Goal: Task Accomplishment & Management: Use online tool/utility

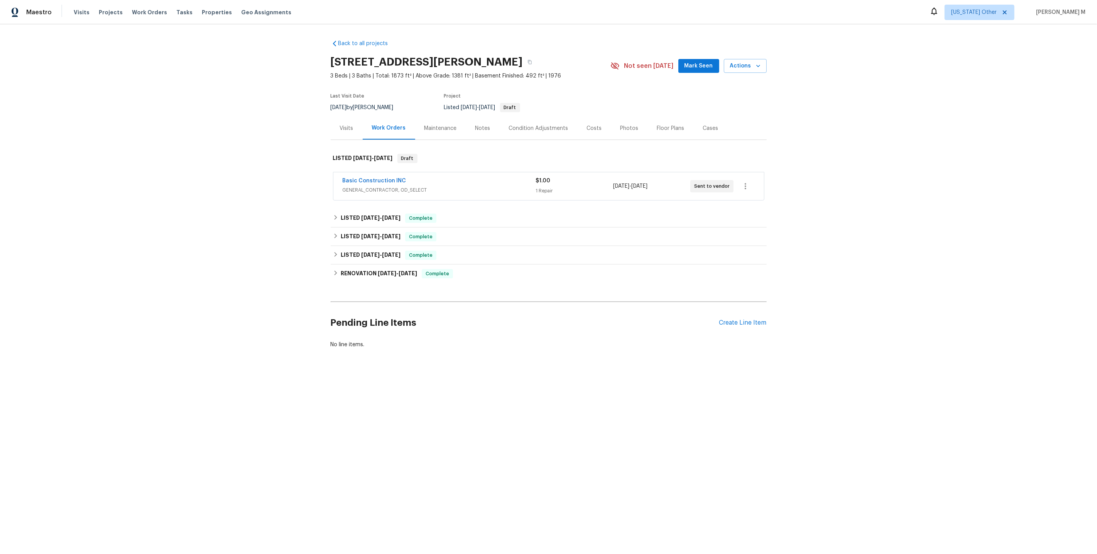
click at [387, 189] on span "GENERAL_CONTRACTOR, OD_SELECT" at bounding box center [439, 190] width 193 height 8
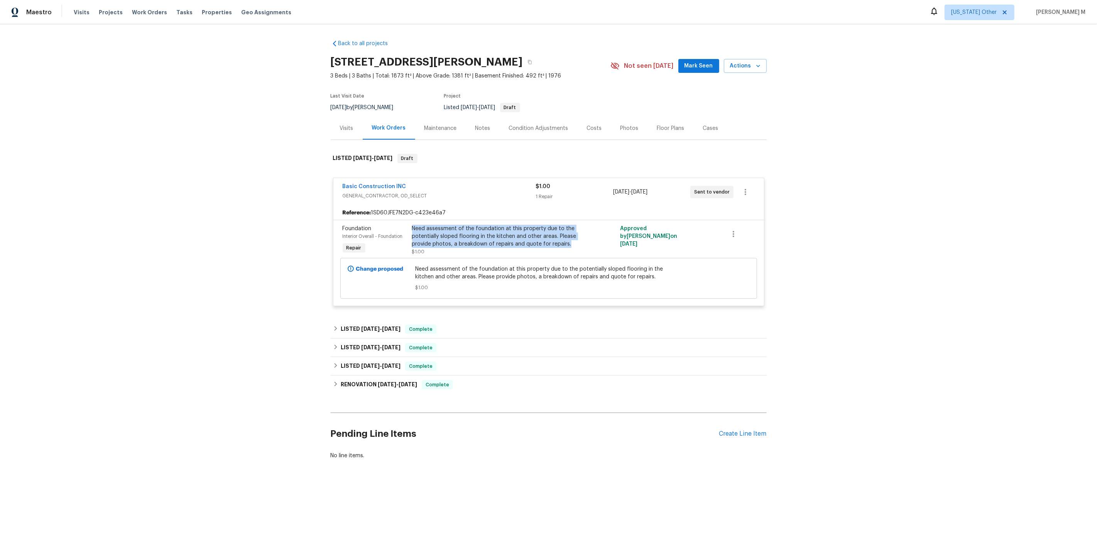
drag, startPoint x: 409, startPoint y: 222, endPoint x: 569, endPoint y: 239, distance: 161.4
click at [569, 239] on div "Need assessment of the foundation at this property due to the potentially slope…" at bounding box center [497, 240] width 174 height 35
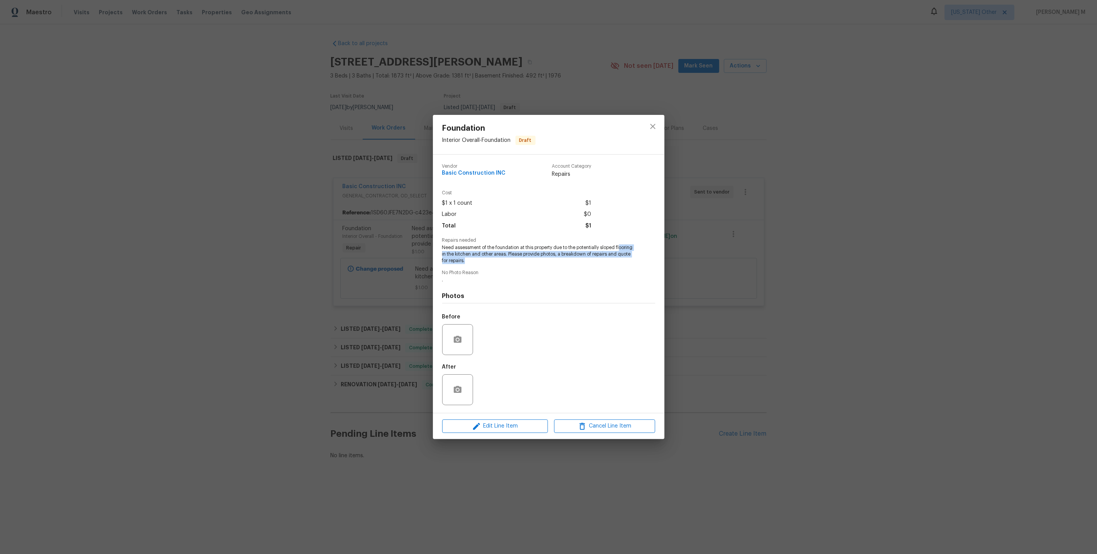
drag, startPoint x: 445, startPoint y: 255, endPoint x: 574, endPoint y: 265, distance: 129.3
click at [574, 265] on div "Vendor Basic Construction INC Account Category Repairs Cost $1 x 1 count $1 Lab…" at bounding box center [548, 284] width 213 height 252
click at [702, 252] on div "Foundation Interior Overall - Foundation Draft Vendor Basic Construction INC Ac…" at bounding box center [548, 277] width 1097 height 554
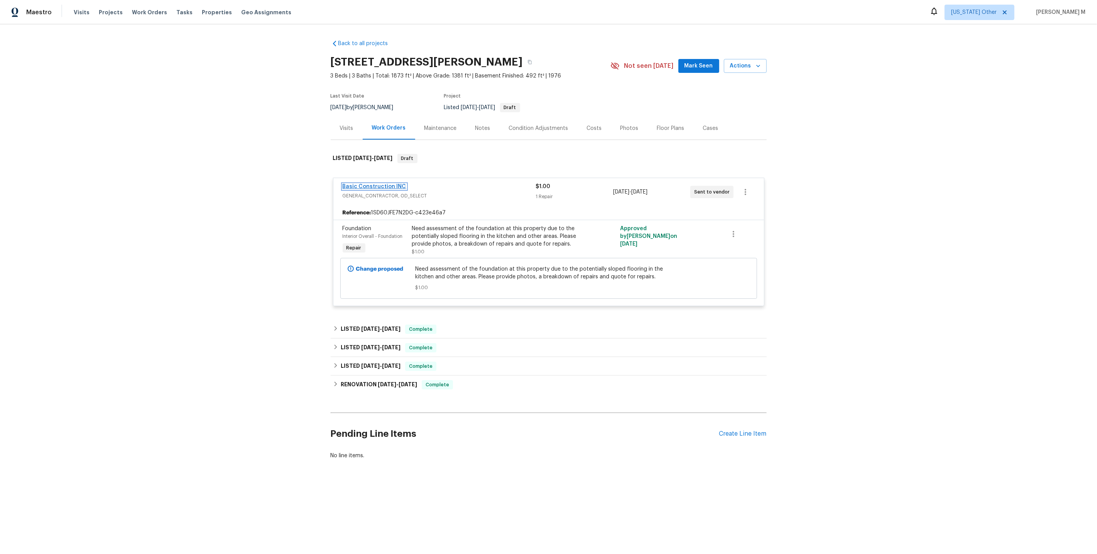
click at [353, 184] on link "Basic Construction INC" at bounding box center [375, 186] width 64 height 5
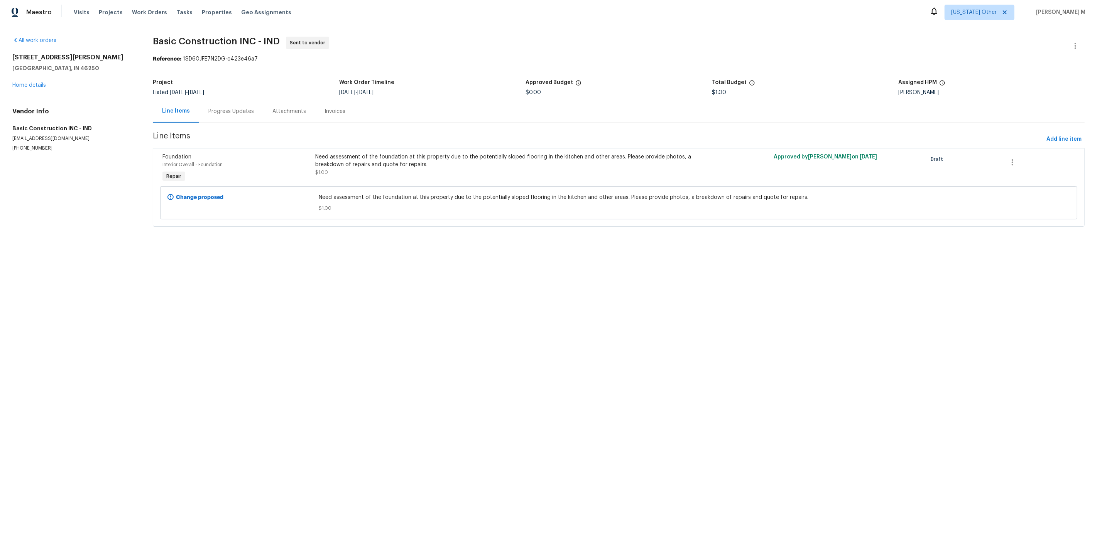
click at [220, 109] on div "Progress Updates" at bounding box center [231, 112] width 46 height 8
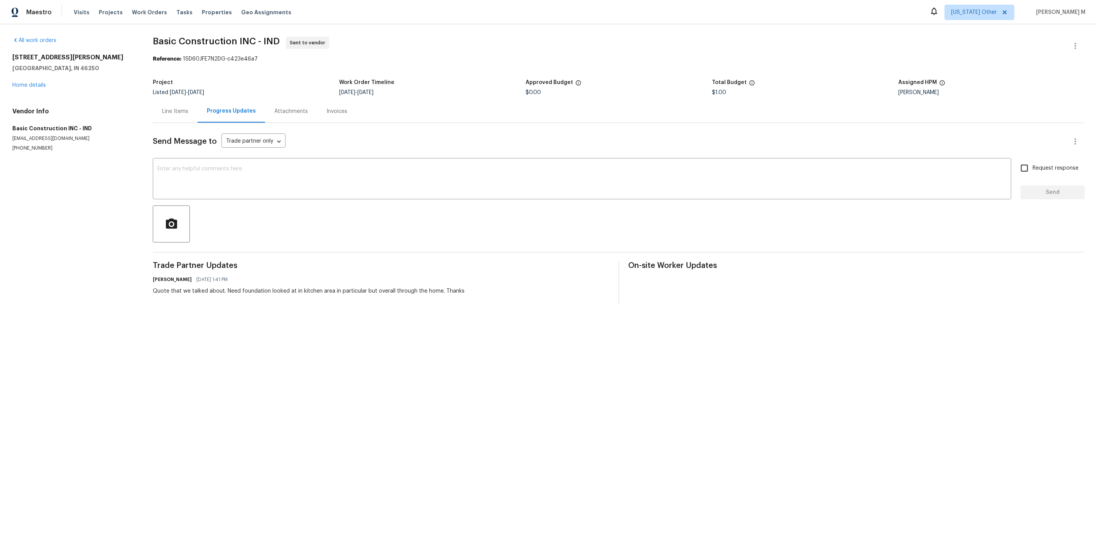
click at [167, 113] on div "Line Items" at bounding box center [175, 111] width 45 height 23
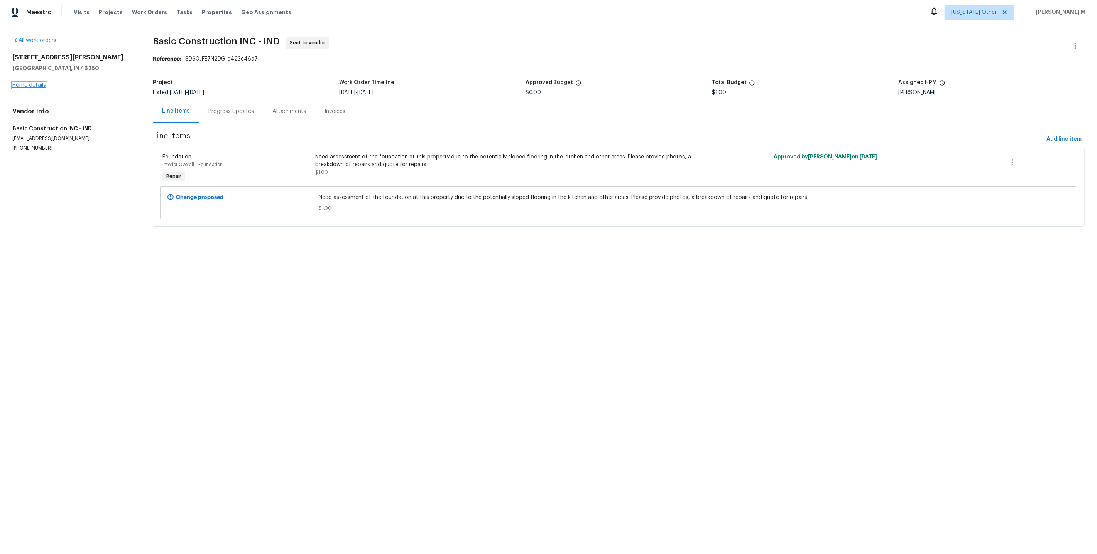
click at [32, 83] on link "Home details" at bounding box center [29, 85] width 34 height 5
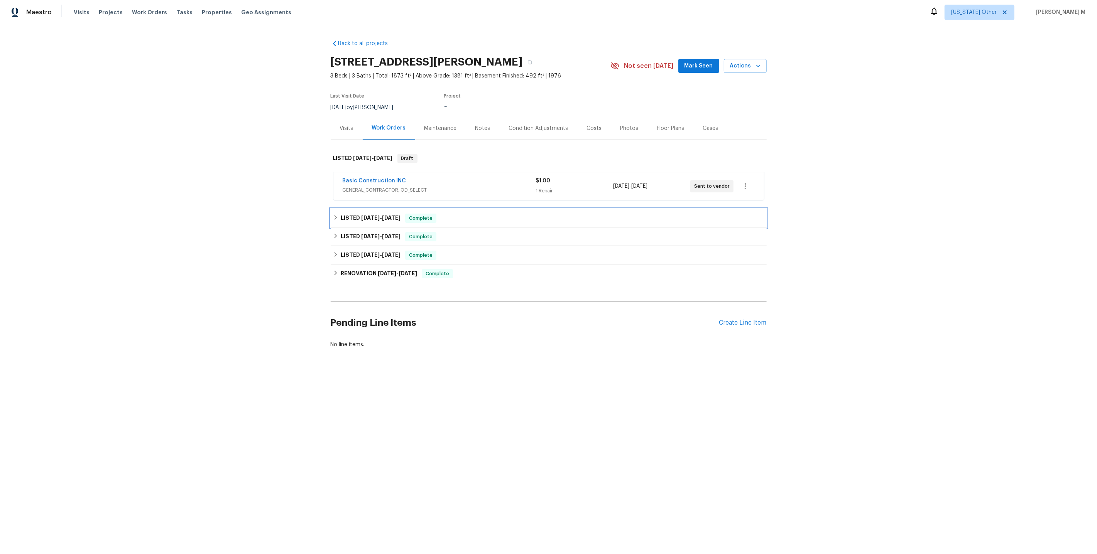
click at [365, 215] on span "[DATE]" at bounding box center [370, 217] width 19 height 5
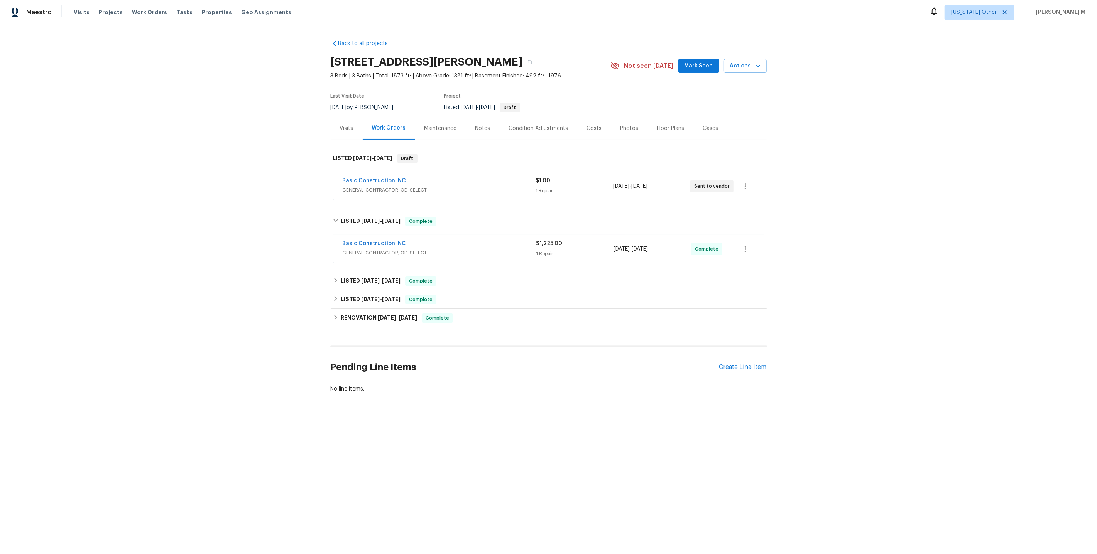
click at [442, 126] on div "Maintenance" at bounding box center [440, 129] width 32 height 8
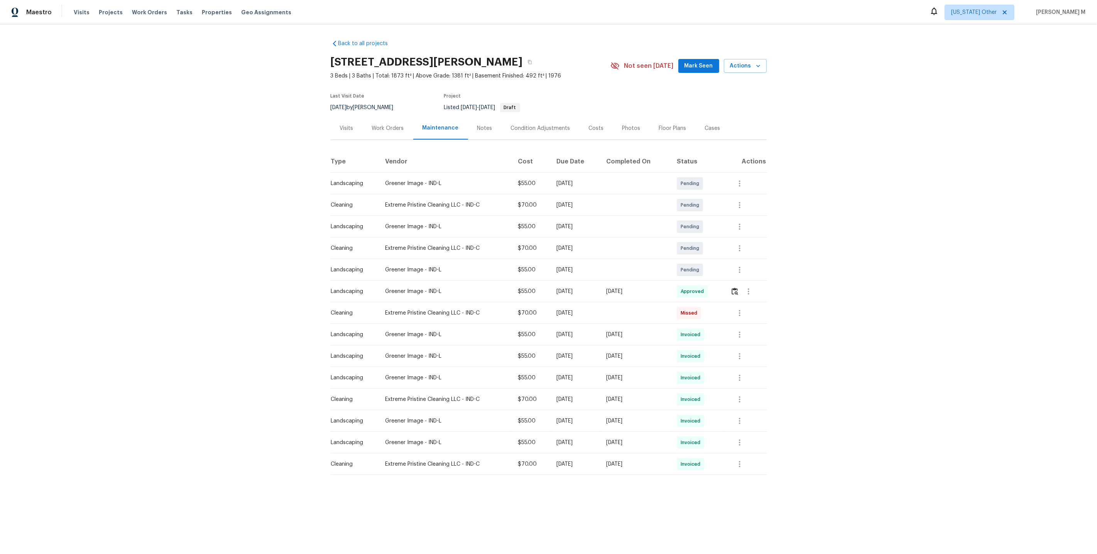
click at [387, 126] on div "Work Orders" at bounding box center [388, 129] width 32 height 8
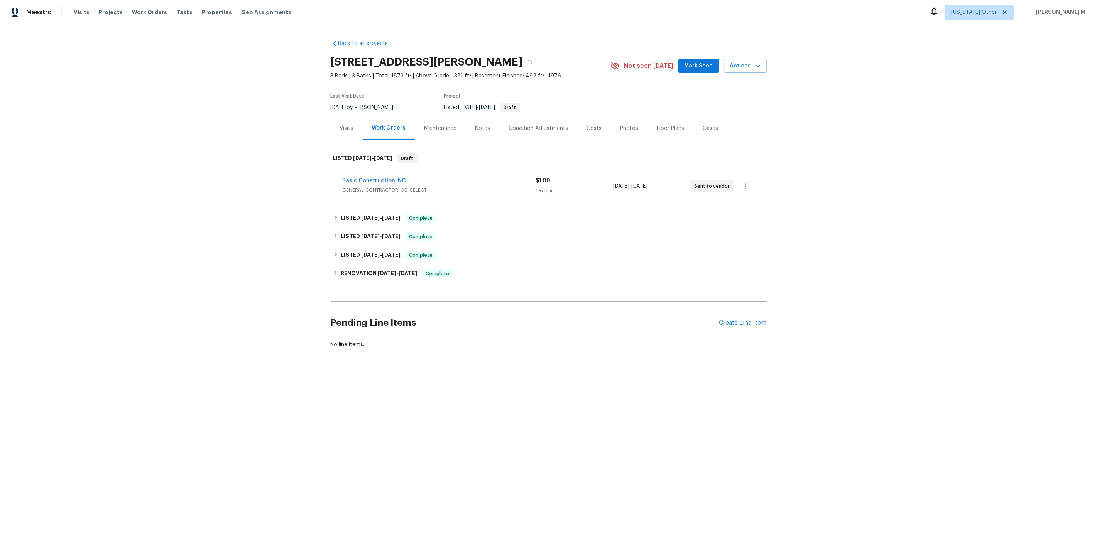
click at [260, 272] on div "Back to all projects [STREET_ADDRESS][PERSON_NAME] 3 Beds | 3 Baths | Total: 18…" at bounding box center [548, 212] width 1097 height 377
click at [434, 130] on div "Maintenance" at bounding box center [440, 128] width 51 height 23
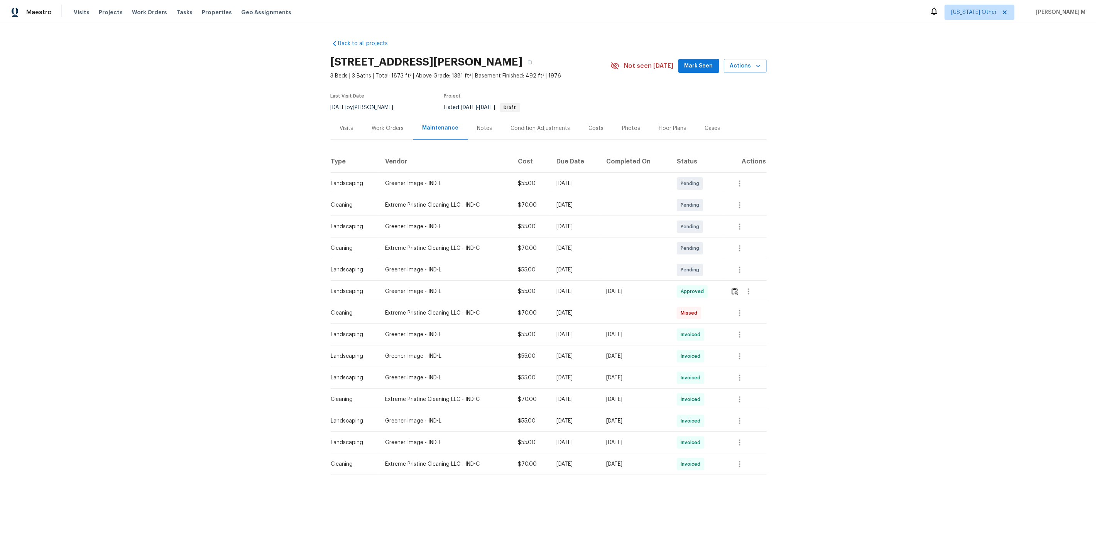
click at [731, 250] on td at bounding box center [745, 249] width 42 height 22
click at [742, 248] on icon "button" at bounding box center [739, 248] width 9 height 9
click at [742, 248] on ul "Message vendor View details Cancel this request [PERSON_NAME] as missed [PERSON…" at bounding box center [773, 276] width 80 height 83
click at [745, 248] on li "Message vendor" at bounding box center [773, 244] width 80 height 13
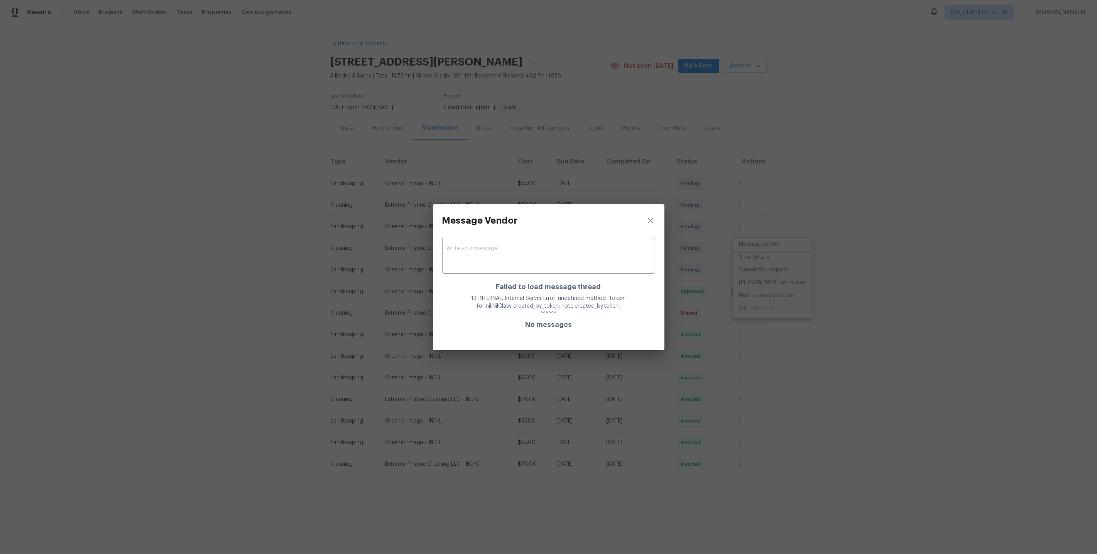
click at [737, 300] on div "Message Vendor x ​ Failed to load message thread 13 INTERNAL: Internal Server E…" at bounding box center [548, 277] width 1097 height 554
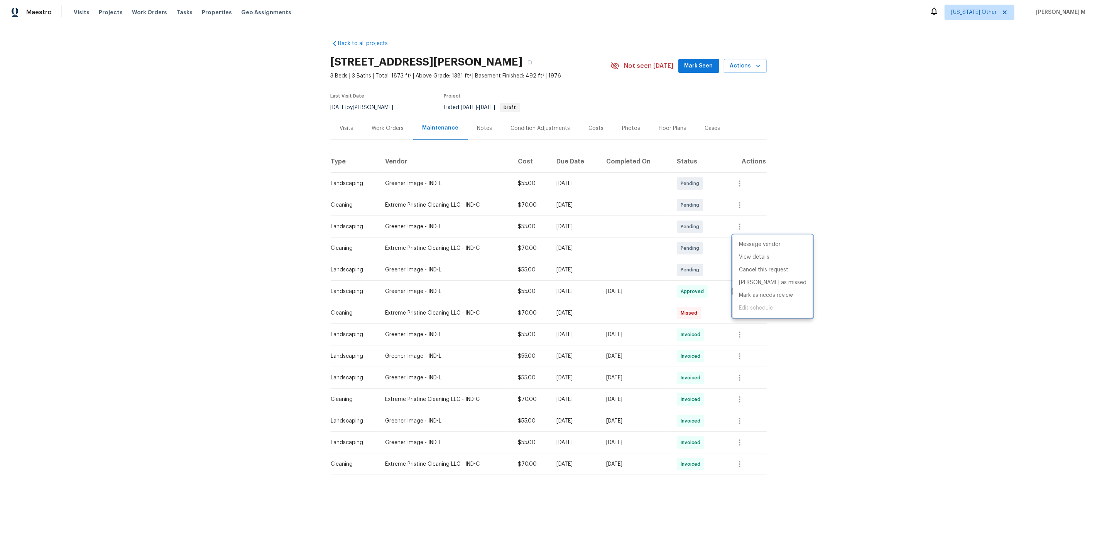
click at [667, 311] on div at bounding box center [548, 277] width 1097 height 554
click at [741, 304] on button "button" at bounding box center [739, 313] width 19 height 19
click at [741, 301] on ul "Message vendor View details Edit schedule" at bounding box center [760, 322] width 54 height 44
click at [741, 307] on li "Message vendor" at bounding box center [760, 309] width 54 height 13
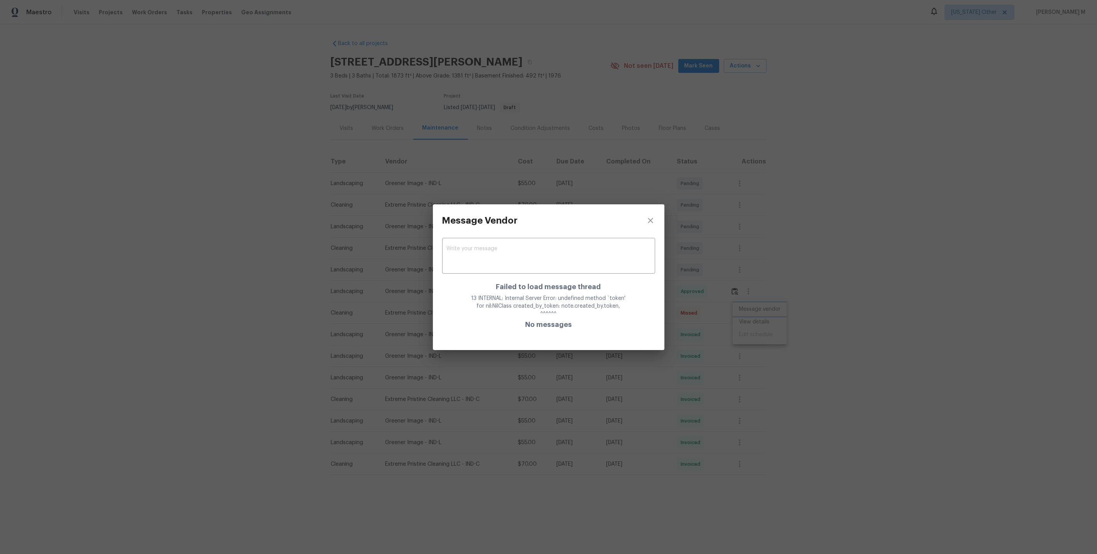
click at [741, 307] on div "Message Vendor x ​ Failed to load message thread 13 INTERNAL: Internal Server E…" at bounding box center [548, 277] width 1097 height 554
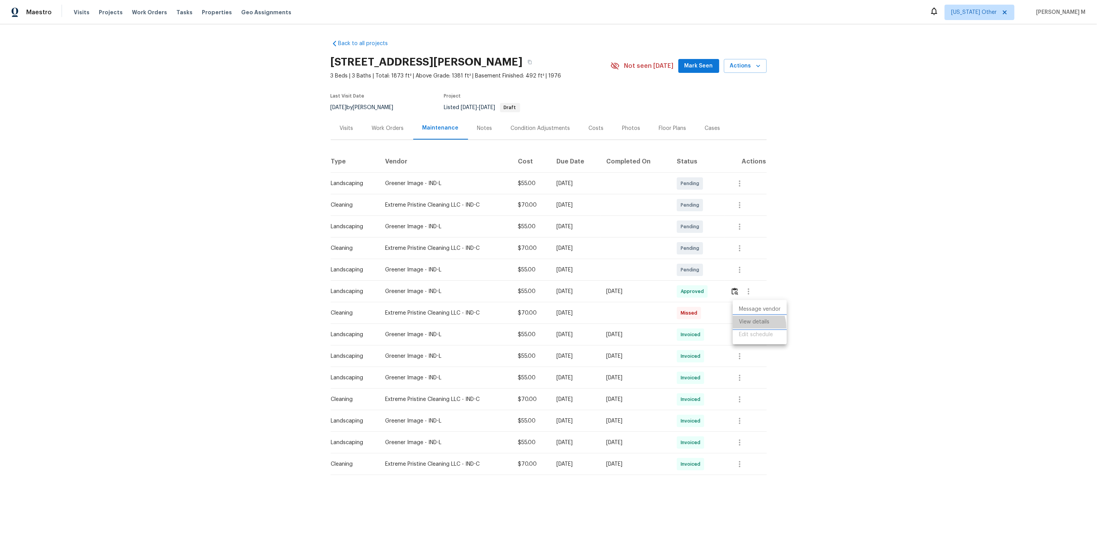
click at [749, 327] on li "View details" at bounding box center [760, 322] width 54 height 13
click at [378, 127] on div at bounding box center [548, 277] width 1097 height 554
click at [386, 127] on div "Work Orders" at bounding box center [388, 129] width 32 height 8
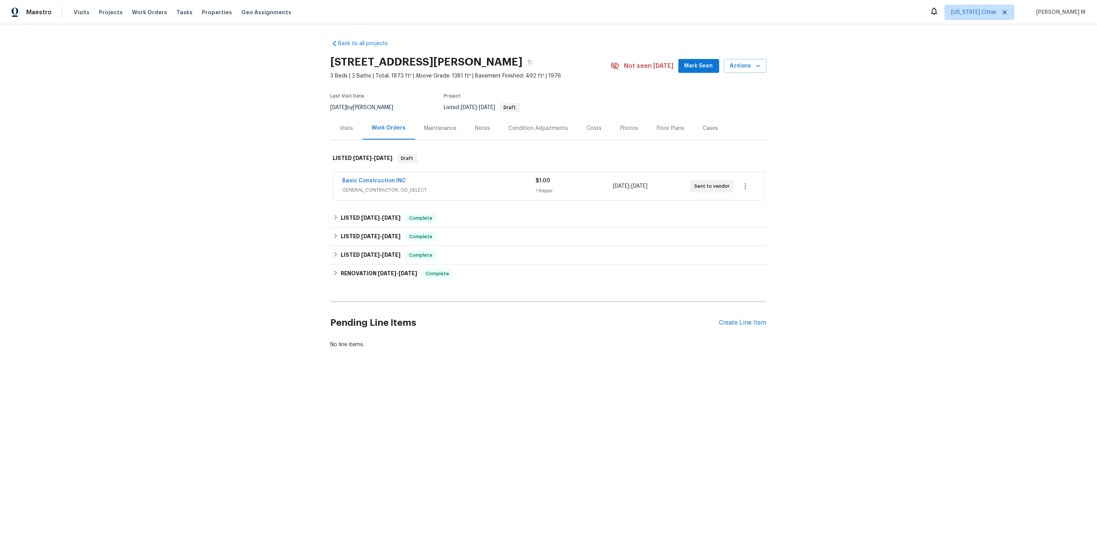
click at [439, 120] on div "Maintenance" at bounding box center [440, 128] width 51 height 23
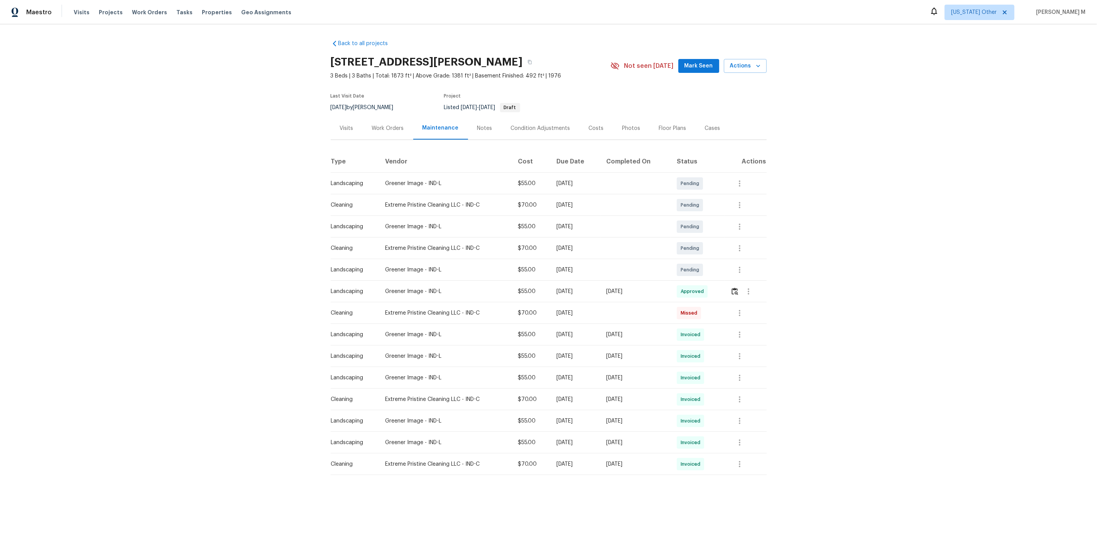
click at [668, 119] on div "Floor Plans" at bounding box center [673, 128] width 46 height 23
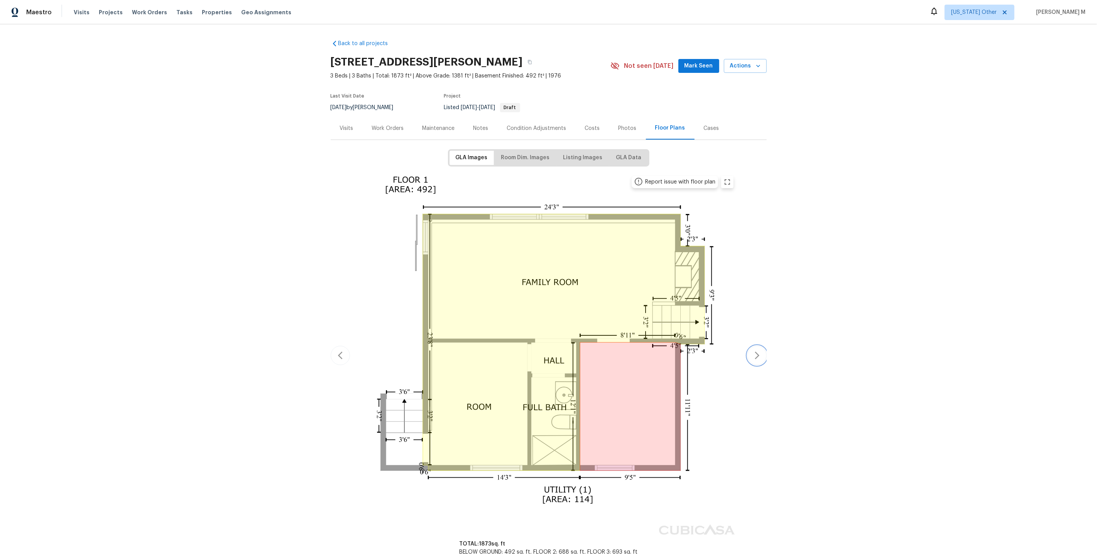
click at [752, 351] on icon "button" at bounding box center [756, 355] width 9 height 9
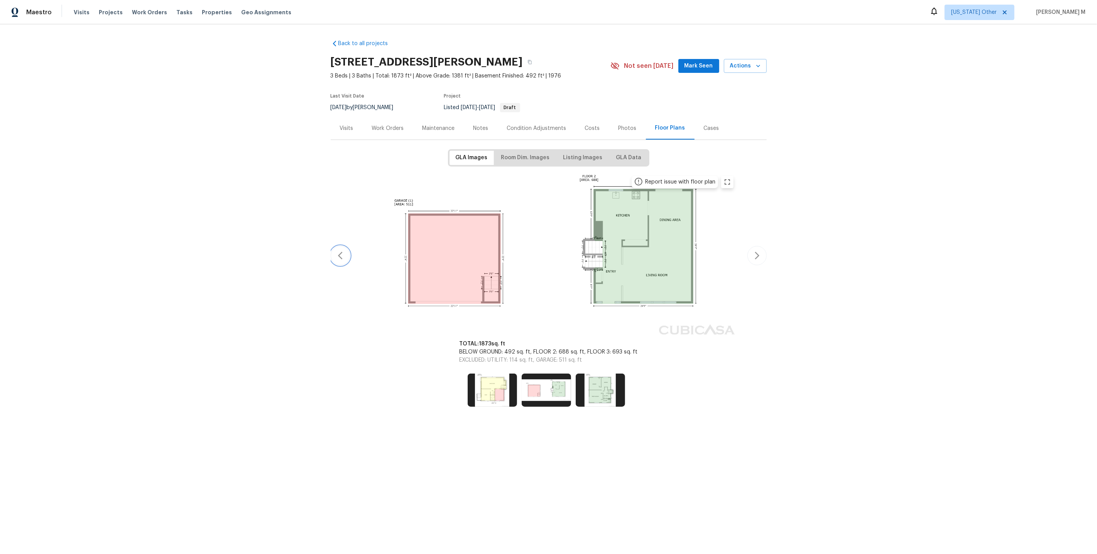
click at [345, 251] on icon "button" at bounding box center [340, 255] width 9 height 9
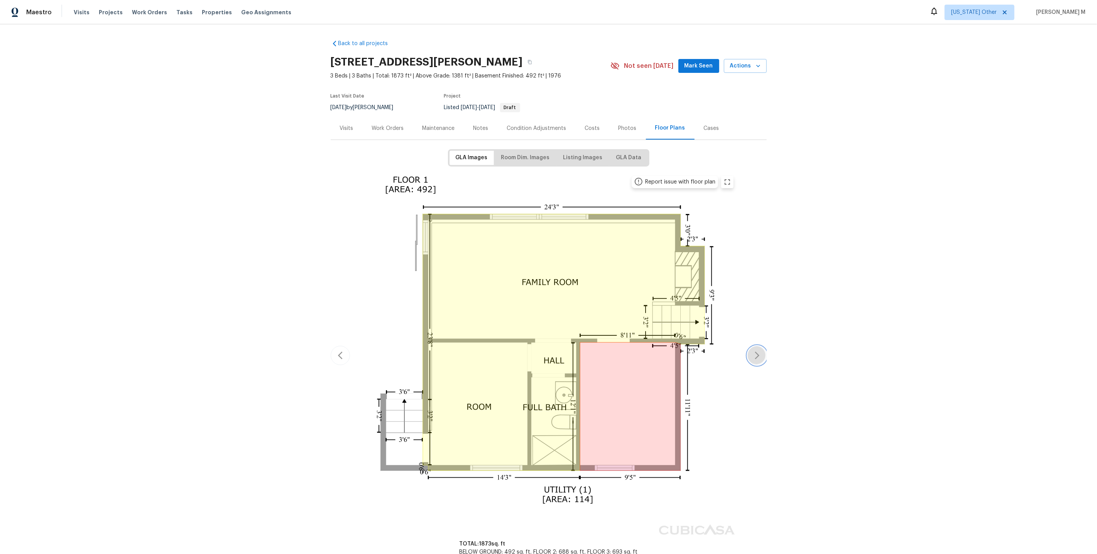
click at [757, 347] on button "button" at bounding box center [756, 355] width 19 height 19
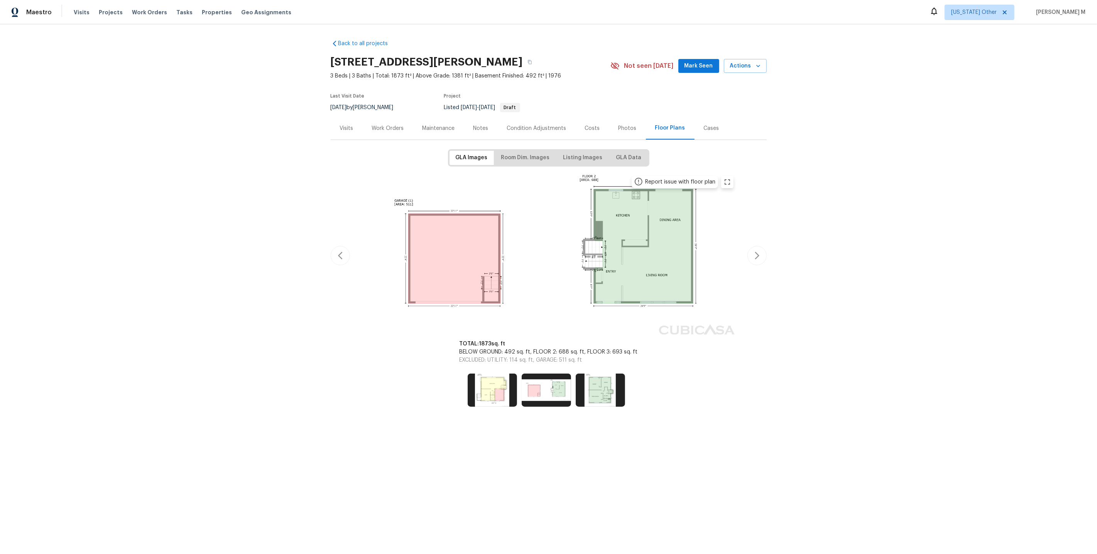
click at [757, 347] on div "GLA Images Room Dim. Images Listing Images GLA Data Report issue with floor pla…" at bounding box center [549, 280] width 436 height 262
click at [752, 246] on button "button" at bounding box center [756, 255] width 19 height 19
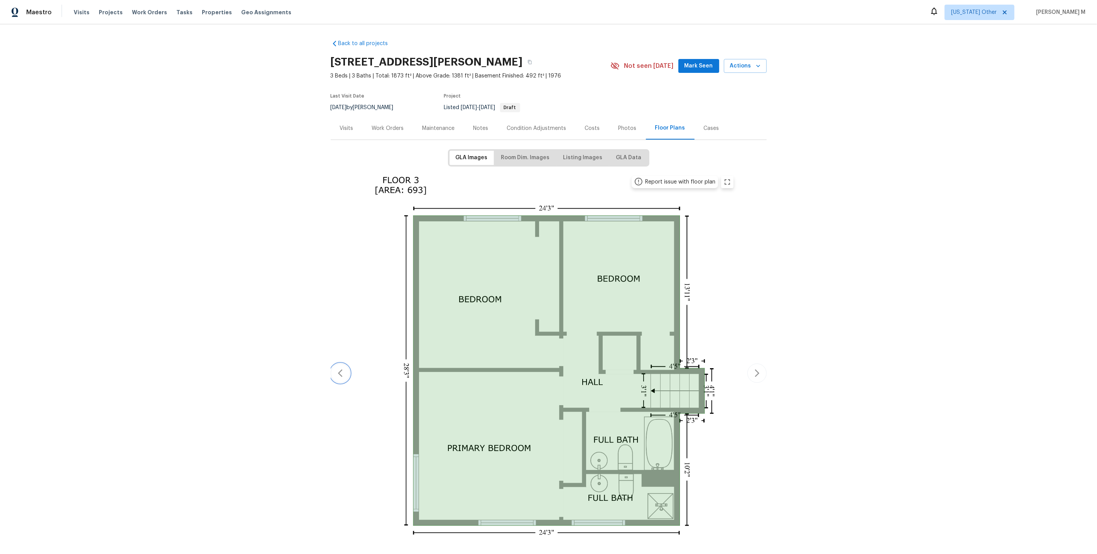
click at [345, 369] on icon "button" at bounding box center [340, 373] width 9 height 9
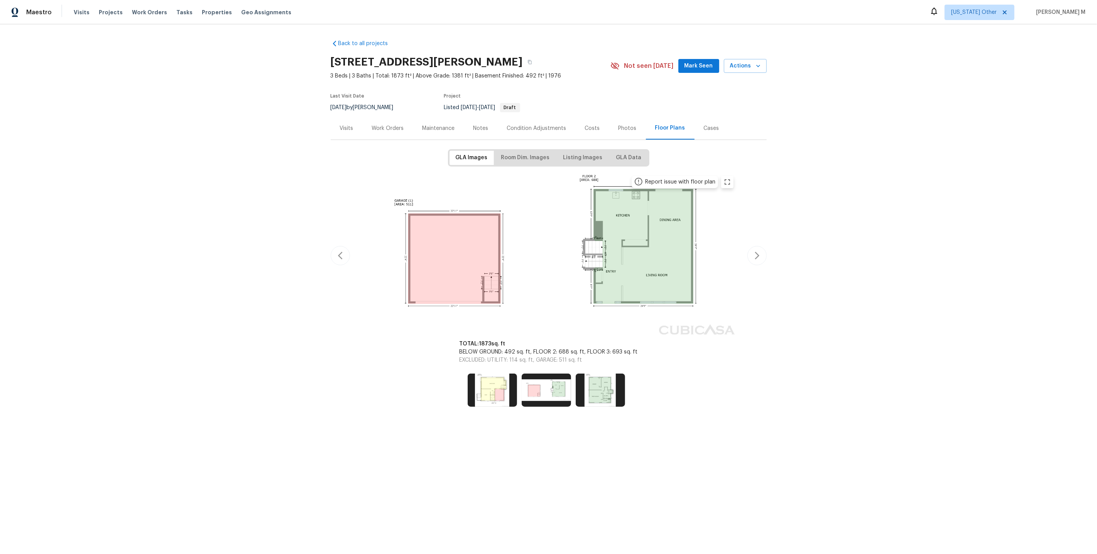
click at [347, 374] on div at bounding box center [549, 390] width 436 height 33
click at [345, 251] on icon "button" at bounding box center [340, 255] width 9 height 9
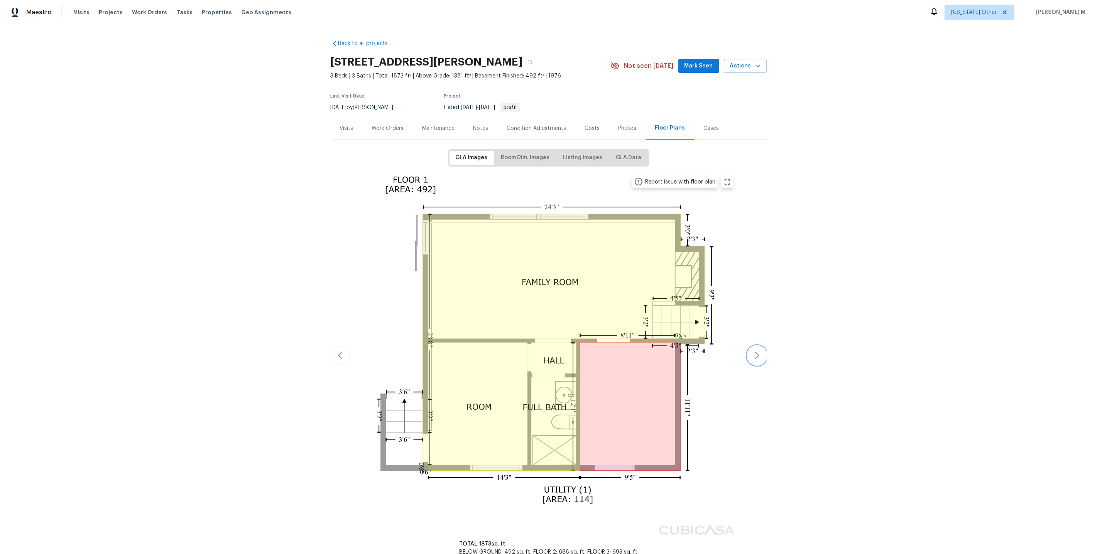
click at [752, 351] on icon "button" at bounding box center [756, 355] width 9 height 9
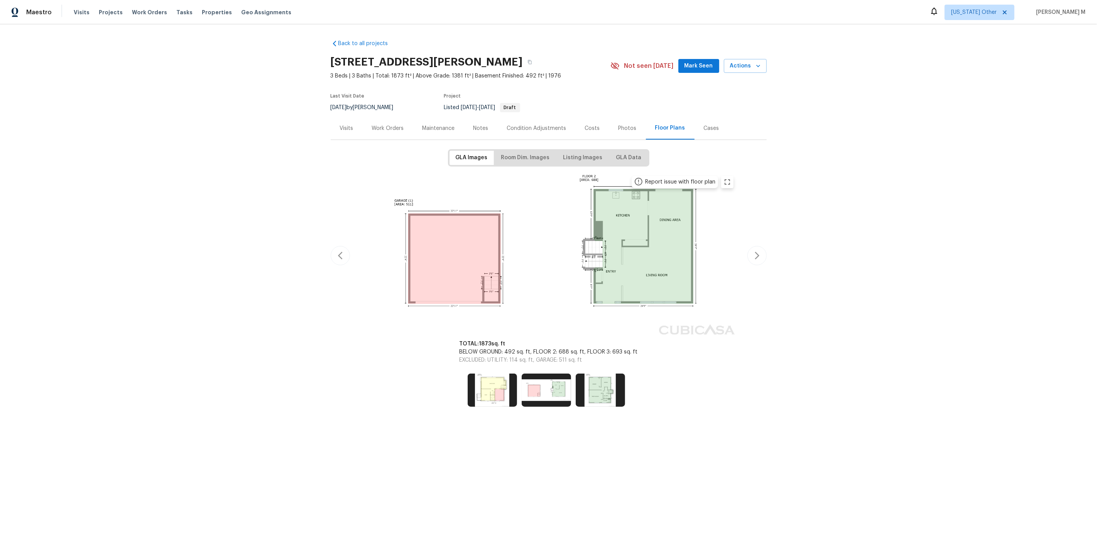
click at [747, 342] on div "GLA Images Room Dim. Images Listing Images GLA Data Report issue with floor pla…" at bounding box center [549, 280] width 436 height 262
click at [756, 250] on button "button" at bounding box center [756, 255] width 19 height 19
